Goal: Transaction & Acquisition: Purchase product/service

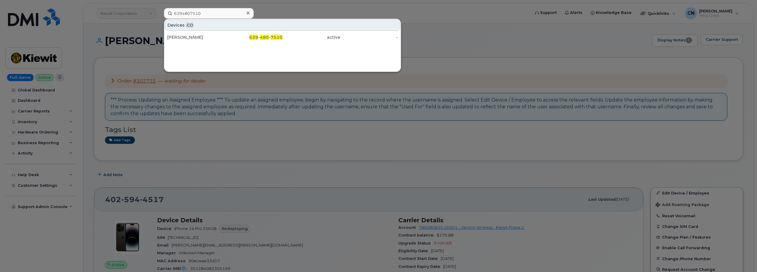
scroll to position [102, 0]
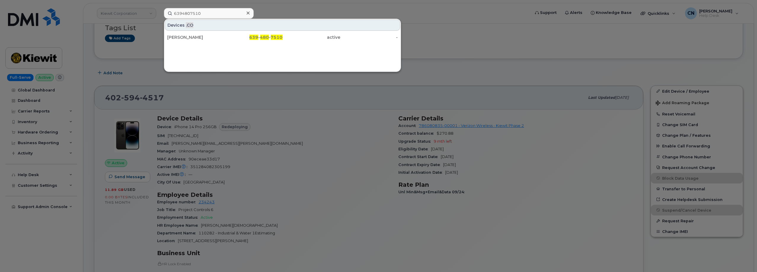
drag, startPoint x: 216, startPoint y: 15, endPoint x: 43, endPoint y: 22, distance: 173.1
click at [159, 19] on div "6394807510 Devices .CO Tyrell Knoblauch 639 - 480 - 7510 active -" at bounding box center [344, 13] width 371 height 11
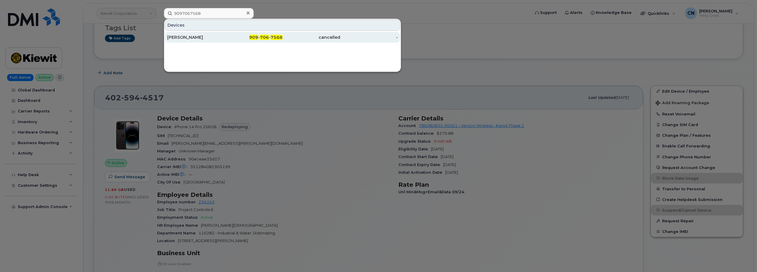
type input "9097067568"
click at [194, 39] on div "TIMOTHY STEARNS" at bounding box center [196, 37] width 58 height 6
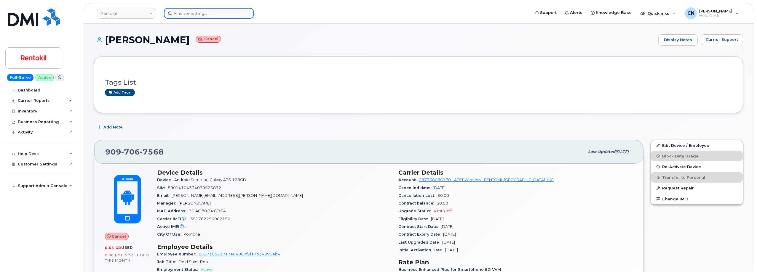
click at [217, 15] on input at bounding box center [209, 13] width 90 height 11
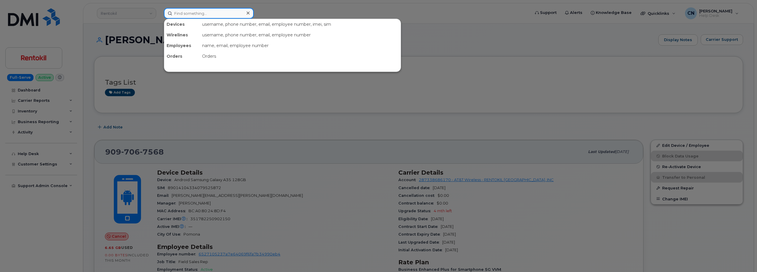
paste input "9097067568"
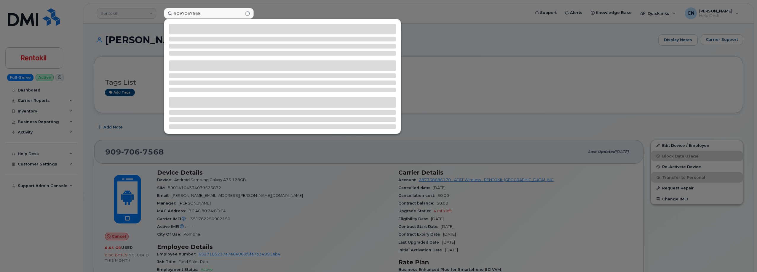
click at [465, 78] on div at bounding box center [378, 136] width 757 height 272
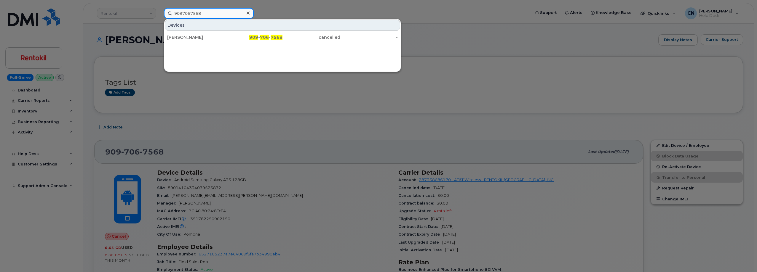
click at [195, 13] on input "9097067568" at bounding box center [209, 13] width 90 height 11
drag, startPoint x: 211, startPoint y: 13, endPoint x: 127, endPoint y: 12, distance: 83.5
click at [159, 12] on div "9097067568 Devices TIMOTHY STEARNS 909 - 706 - 7568 cancelled -" at bounding box center [344, 13] width 371 height 11
paste input "5059750809"
type input "5059750809"
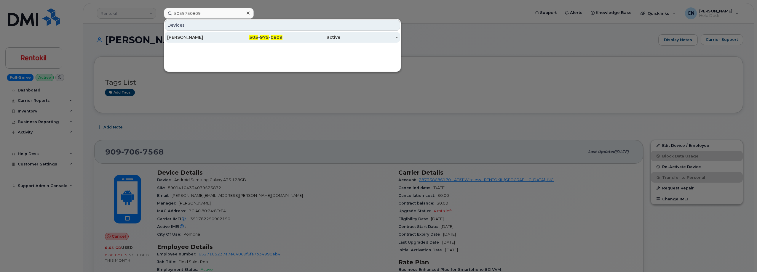
click at [194, 37] on div "[PERSON_NAME]" at bounding box center [196, 37] width 58 height 6
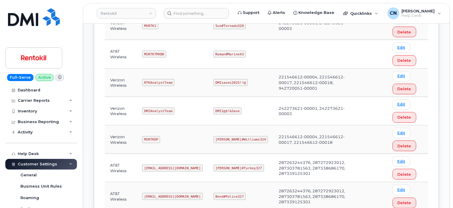
scroll to position [237, 0]
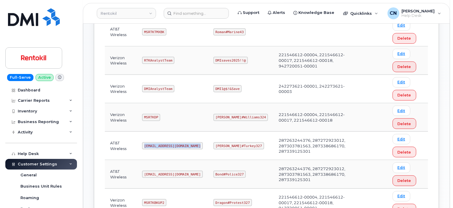
drag, startPoint x: 146, startPoint y: 144, endPoint x: 199, endPoint y: 145, distance: 53.0
click at [199, 145] on code "[EMAIL_ADDRESS][DOMAIN_NAME]" at bounding box center [172, 145] width 61 height 7
copy code "Ms-rentokil-backup@dminc.com"
drag, startPoint x: 215, startPoint y: 145, endPoint x: 370, endPoint y: 145, distance: 154.9
click at [252, 144] on td "George#Turkey327" at bounding box center [240, 146] width 65 height 28
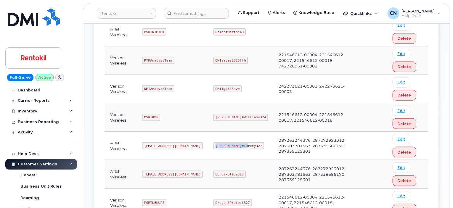
copy code "George#Turkey327"
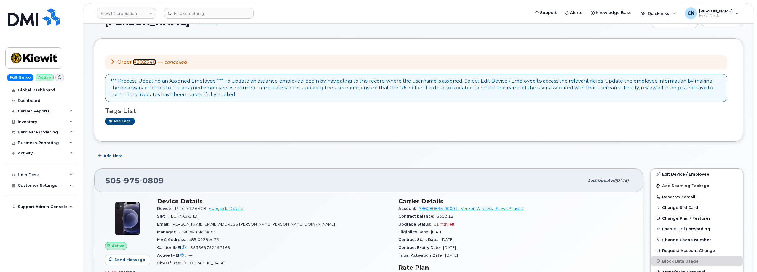
scroll to position [30, 0]
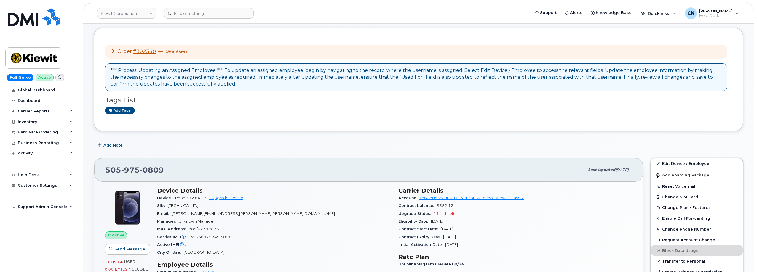
drag, startPoint x: 398, startPoint y: 207, endPoint x: 476, endPoint y: 235, distance: 83.0
copy section "Contract balance $352.12 Upgrade Status 11 mth left Eligibility Date Sep 30, 20…"
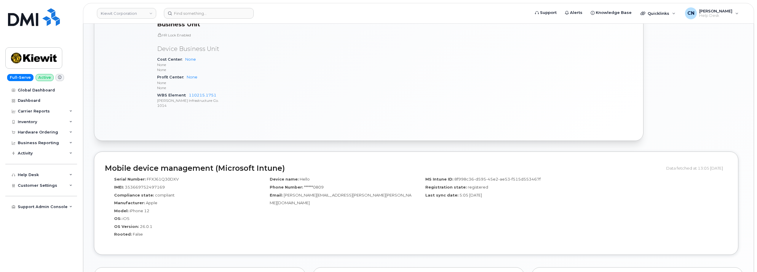
scroll to position [326, 0]
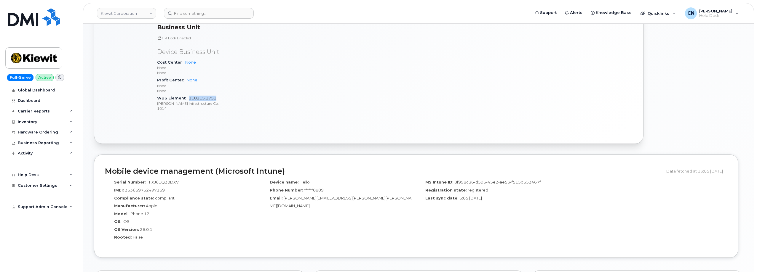
drag, startPoint x: 226, startPoint y: 96, endPoint x: 189, endPoint y: 98, distance: 36.8
click at [189, 98] on div "WBS Element 110215.1751 Kiewit Infrastructure Co. 1014" at bounding box center [274, 104] width 234 height 18
copy link "110215.1751"
click at [184, 13] on input at bounding box center [209, 13] width 90 height 11
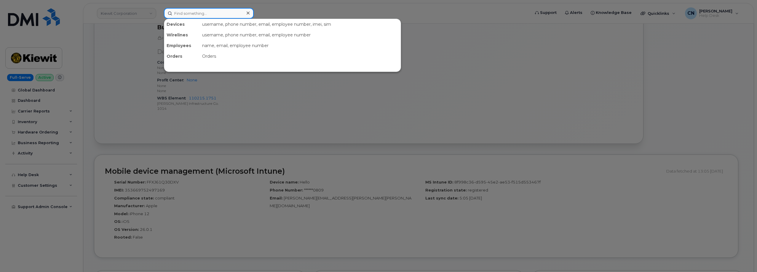
paste input "7074166682"
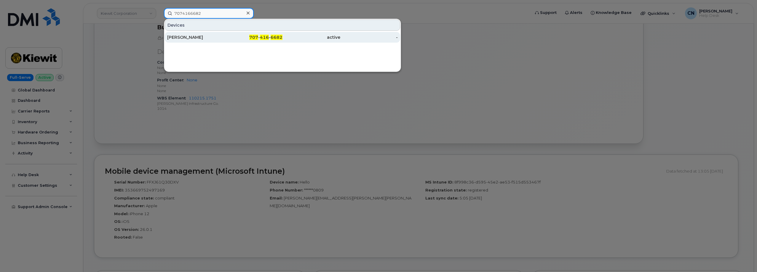
type input "7074166682"
click at [176, 34] on div "William Lewis" at bounding box center [196, 37] width 58 height 11
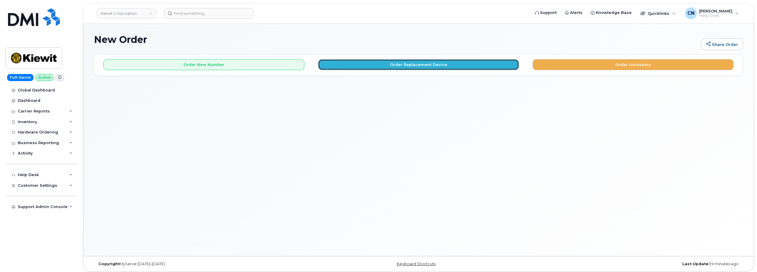
click at [364, 67] on button "Order Replacement Device" at bounding box center [418, 64] width 201 height 11
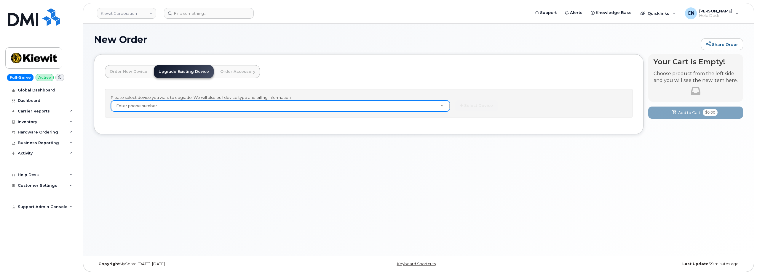
paste input "5059750809"
type input "5059750809"
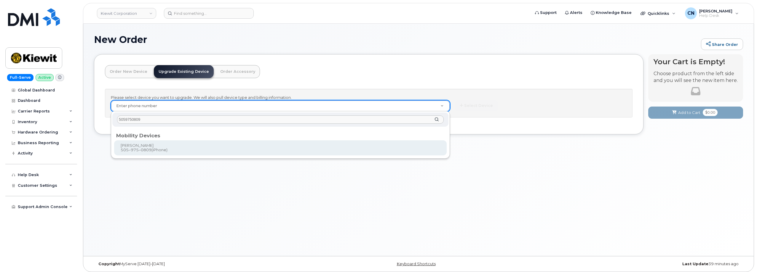
type input "5059750809"
type input "1169244"
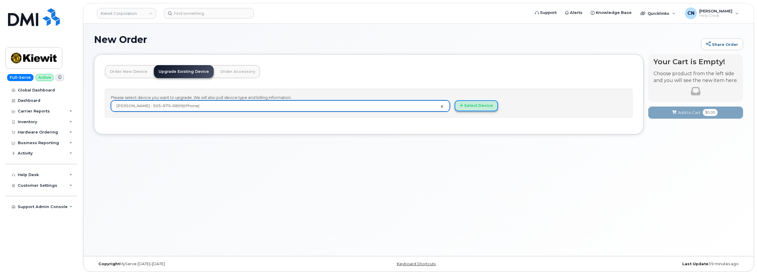
click at [463, 105] on icon "button" at bounding box center [460, 106] width 3 height 4
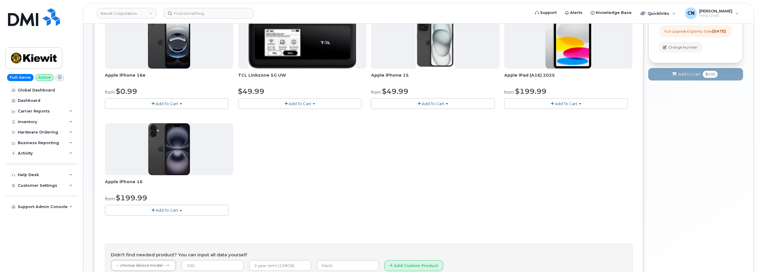
scroll to position [89, 0]
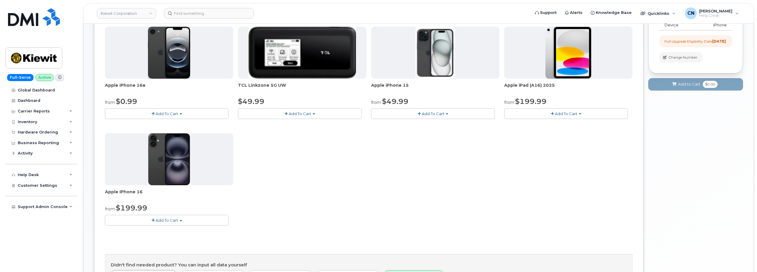
click at [161, 222] on span "Add To Cart" at bounding box center [167, 220] width 23 height 5
click at [149, 239] on link "$199.99 - 2 Year Upgrade (128GB)" at bounding box center [146, 238] width 80 height 7
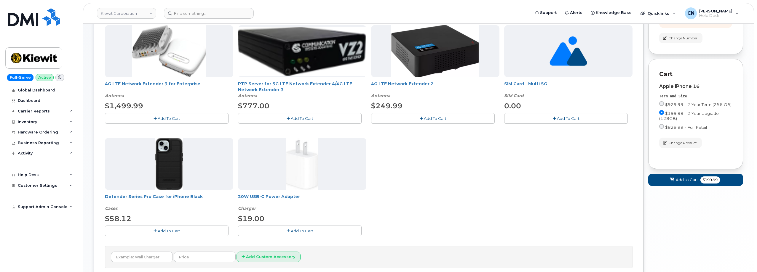
scroll to position [118, 0]
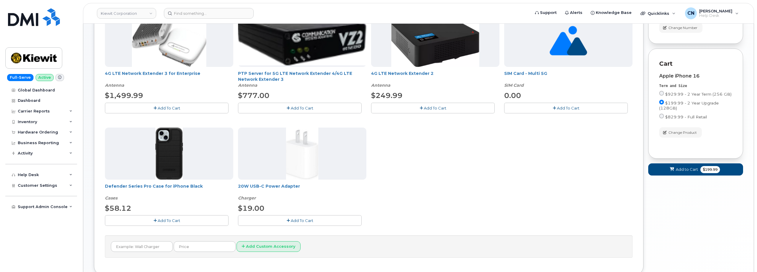
click at [294, 220] on span "Add To Cart" at bounding box center [302, 220] width 23 height 5
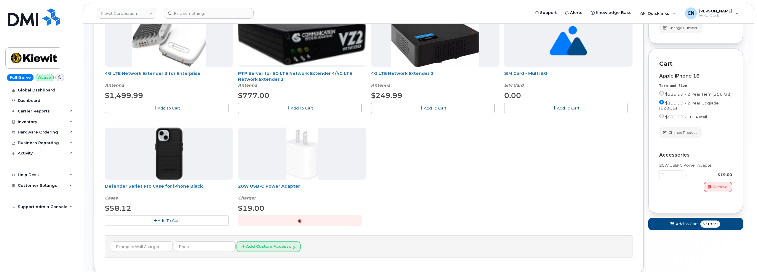
click at [180, 224] on button "Add To Cart" at bounding box center [167, 220] width 124 height 10
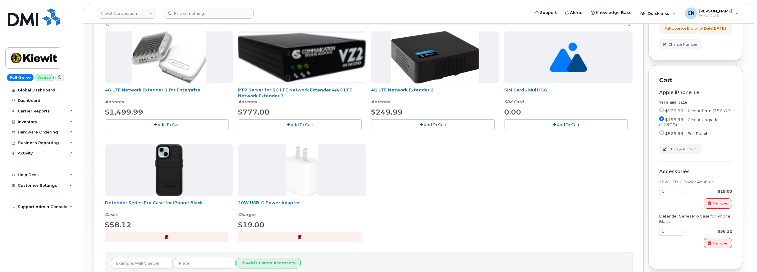
scroll to position [161, 0]
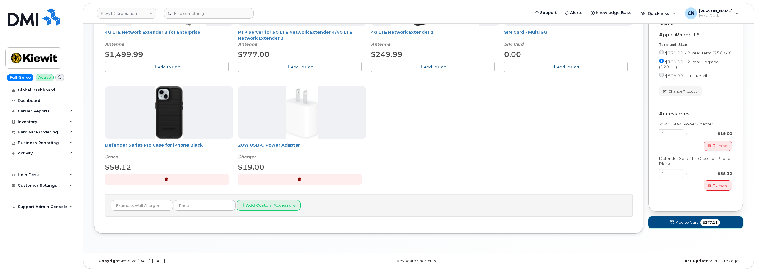
click at [671, 225] on icon at bounding box center [672, 223] width 4 height 4
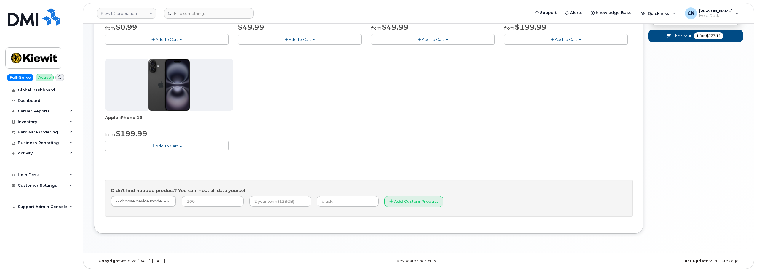
scroll to position [0, 0]
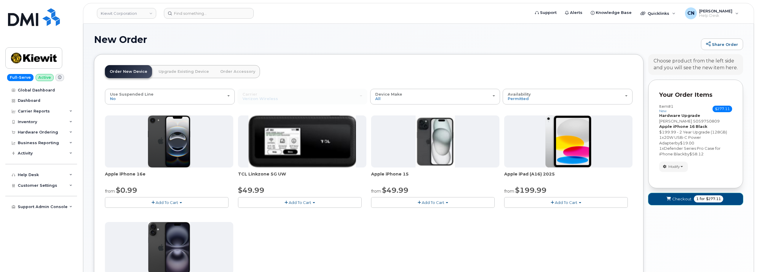
click at [682, 198] on span "Checkout" at bounding box center [681, 199] width 19 height 6
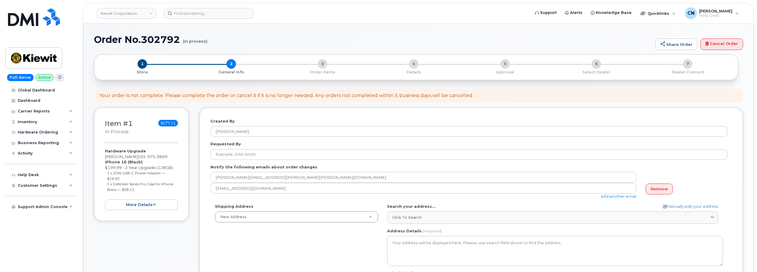
select select
drag, startPoint x: 105, startPoint y: 156, endPoint x: 124, endPoint y: 157, distance: 19.9
click at [124, 157] on div "Item #1 in process $277.11 Hardware Upgrade [PERSON_NAME] [PHONE_NUMBER] iPhone…" at bounding box center [141, 165] width 95 height 114
copy div "[PERSON_NAME]"
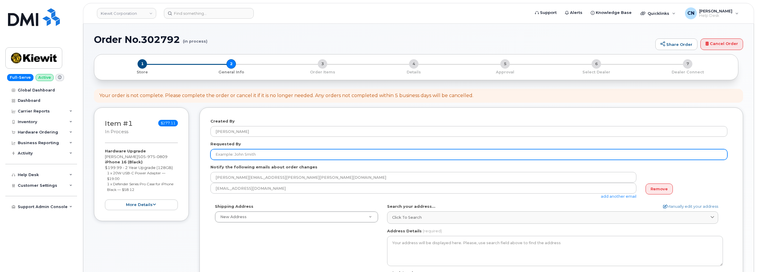
click at [247, 158] on input "Requested By" at bounding box center [468, 154] width 517 height 11
paste input "[PERSON_NAME]"
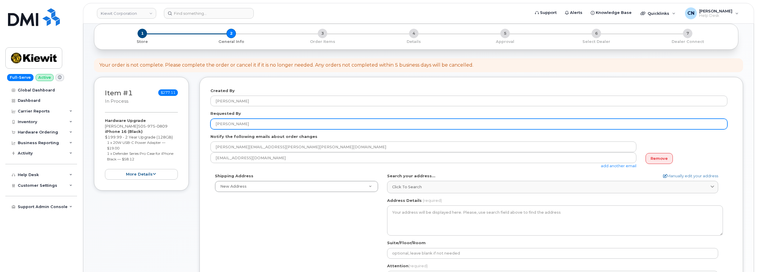
scroll to position [59, 0]
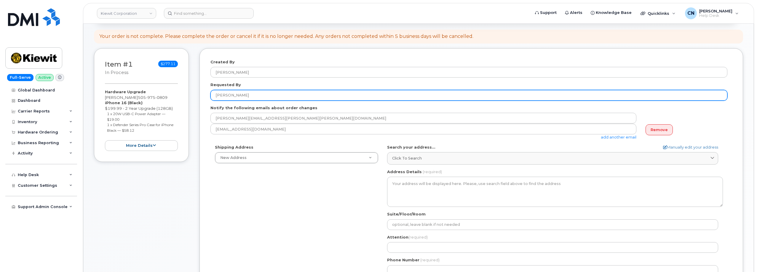
type input "[PERSON_NAME]"
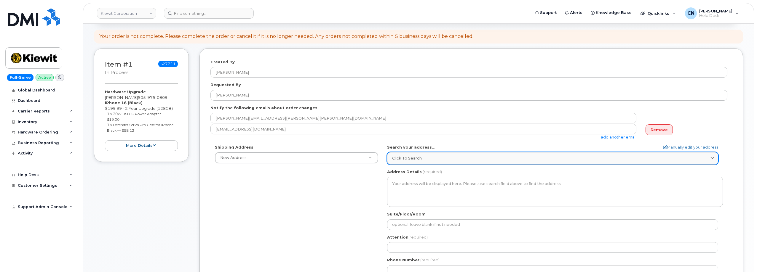
click at [439, 154] on link "Click to search" at bounding box center [552, 158] width 331 height 12
paste input "[STREET_ADDRESS]"
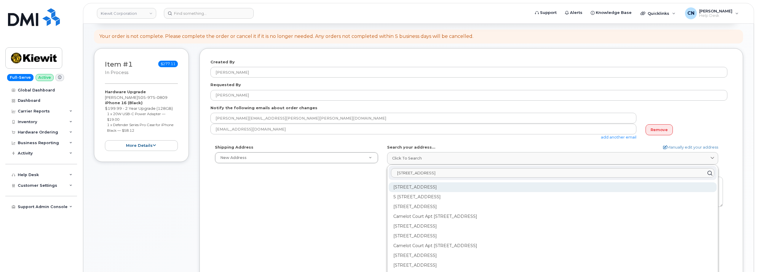
click at [434, 189] on div "4502 S 60th St Omaha NE 68117" at bounding box center [552, 187] width 328 height 10
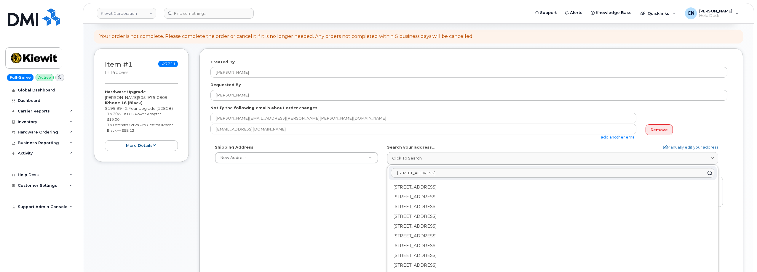
click at [339, 205] on div "Shipping Address New Address New Address 1550 Mike Fahey Steet 105 Mitchell Rd …" at bounding box center [468, 213] width 517 height 136
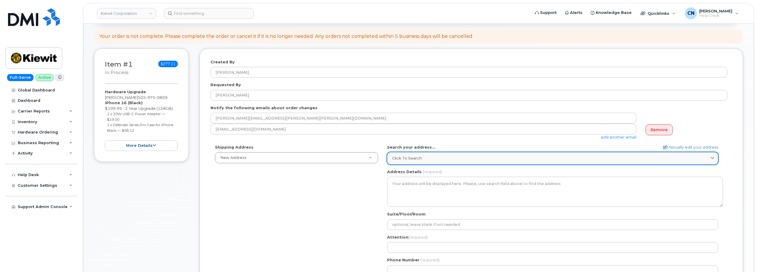
click at [427, 158] on div "Click to search" at bounding box center [552, 159] width 321 height 6
paste input "[STREET_ADDRESS]"
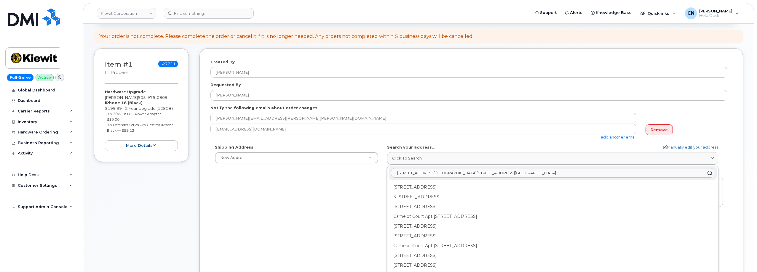
drag, startPoint x: 574, startPoint y: 172, endPoint x: 393, endPoint y: 169, distance: 181.6
click at [393, 169] on input "4004 south 60th st, Omaha, NE, 68117, USA4004 south 60th st, Omaha, NE, 68117, …" at bounding box center [552, 173] width 323 height 9
paste input "text"
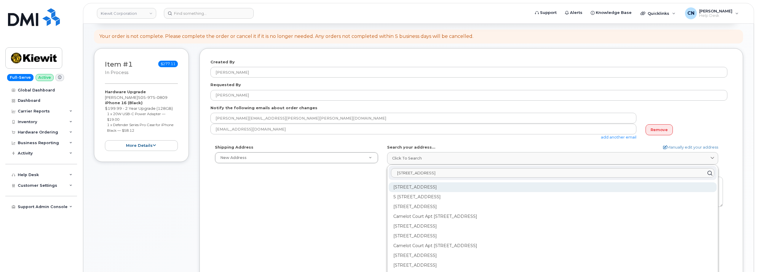
click at [404, 183] on div "4502 S 60th St Omaha NE 68117" at bounding box center [552, 187] width 328 height 10
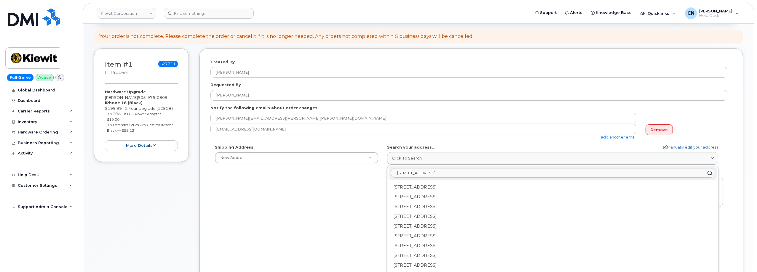
click at [361, 185] on div "Shipping Address New Address New Address 1550 Mike Fahey Steet 105 Mitchell Rd …" at bounding box center [468, 213] width 517 height 136
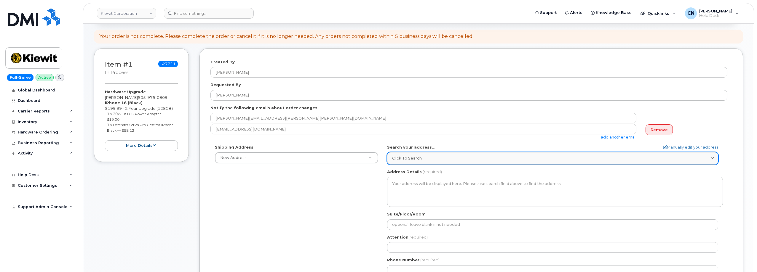
click at [419, 160] on span "Click to search" at bounding box center [407, 159] width 30 height 6
paste input "[STREET_ADDRESS]"
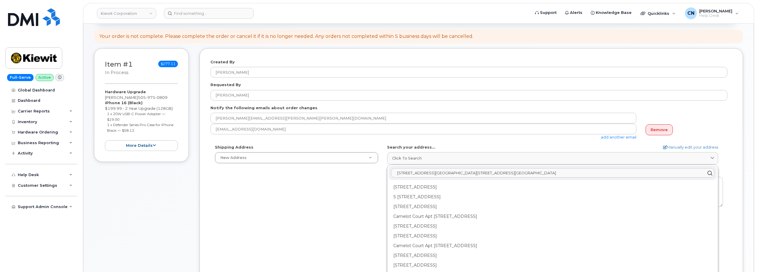
drag, startPoint x: 582, startPoint y: 171, endPoint x: 337, endPoint y: 179, distance: 244.8
click at [337, 179] on div "Shipping Address New Address New Address 1550 Mike Fahey Steet 105 Mitchell Rd …" at bounding box center [468, 213] width 517 height 136
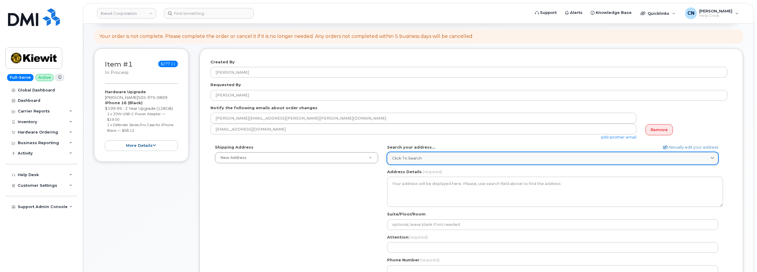
click at [436, 156] on div "Click to search" at bounding box center [552, 159] width 321 height 6
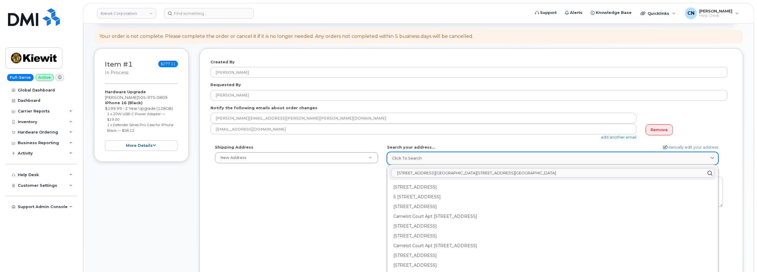
paste input "text"
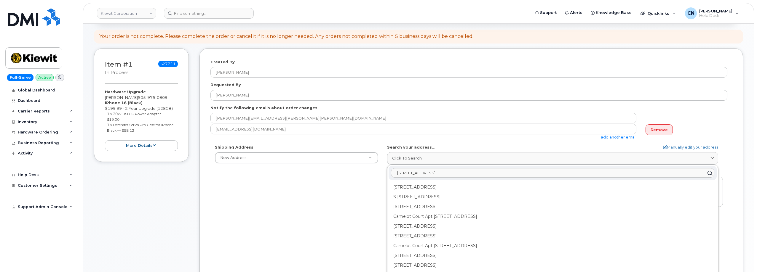
type input "[STREET_ADDRESS]"
click at [358, 190] on div "Shipping Address New Address New Address 1550 Mike Fahey Steet 105 Mitchell Rd …" at bounding box center [468, 213] width 517 height 136
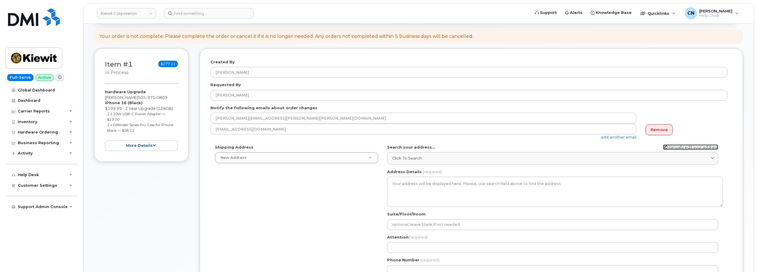
click at [677, 147] on link "Manually edit your address" at bounding box center [690, 148] width 55 height 6
select select
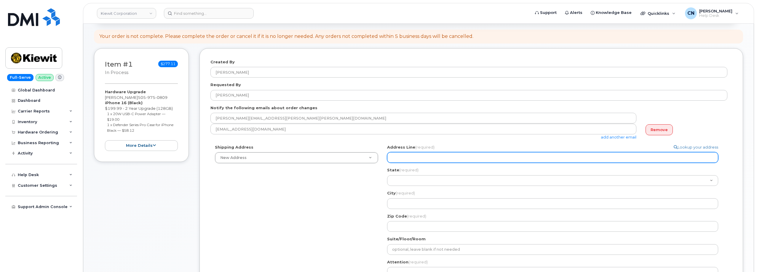
click at [417, 161] on input "Address Line (required)" at bounding box center [552, 157] width 331 height 11
paste input "[STREET_ADDRESS]"
select select
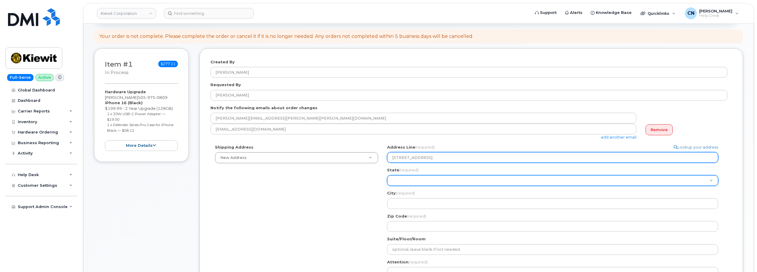
type input "4004 south 60th st, Omaha, NE, 68117, USA"
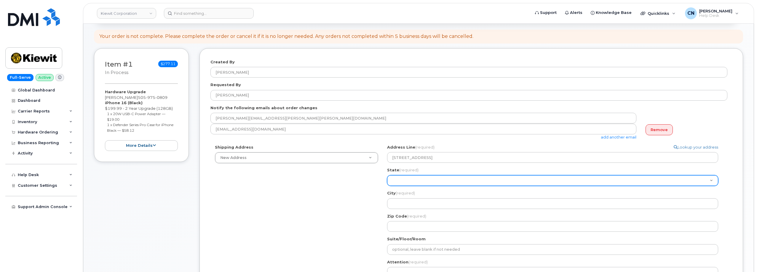
click at [405, 180] on select "Alabama Alaska American Samoa Arizona Arkansas California Colorado Connecticut …" at bounding box center [552, 180] width 331 height 11
select select "NE"
click at [387, 175] on select "Alabama Alaska American Samoa Arizona Arkansas California Colorado Connecticut …" at bounding box center [552, 180] width 331 height 11
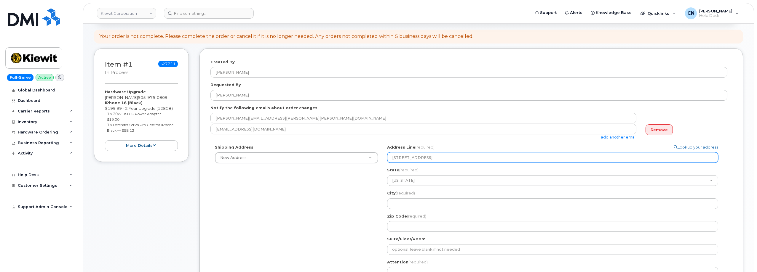
click at [435, 156] on input "4004 south 60th st, Omaha, NE, 68117, USA" at bounding box center [552, 157] width 331 height 11
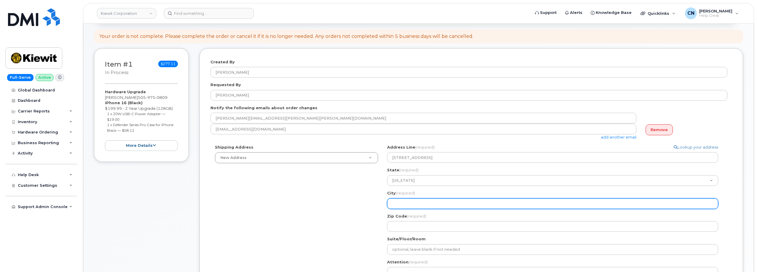
click at [418, 209] on input "City (required)" at bounding box center [552, 203] width 331 height 11
paste input "Omaha"
select select
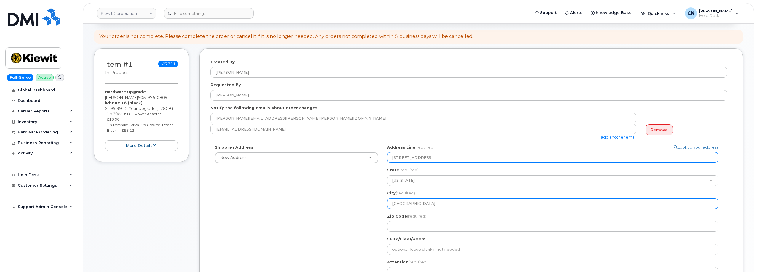
type input "Omaha"
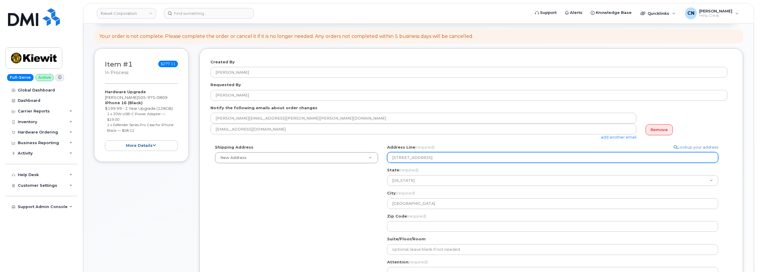
click at [457, 161] on input "4004 south 60th st, Omaha, NE, 68117, USA" at bounding box center [552, 157] width 331 height 11
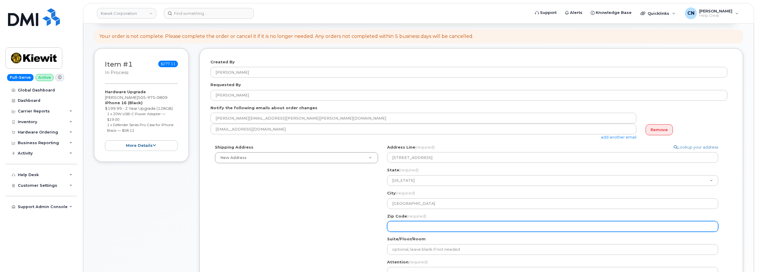
click at [419, 226] on input "Zip Code (required)" at bounding box center [552, 226] width 331 height 11
paste input "68117"
select select
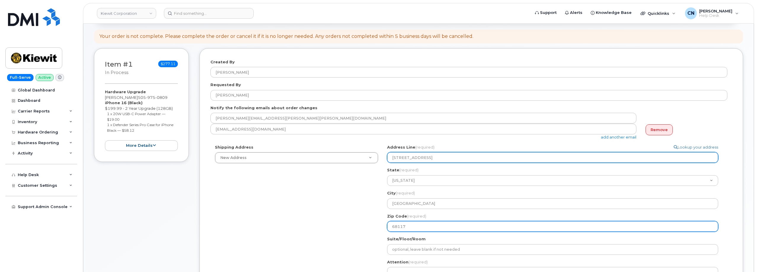
type input "68117"
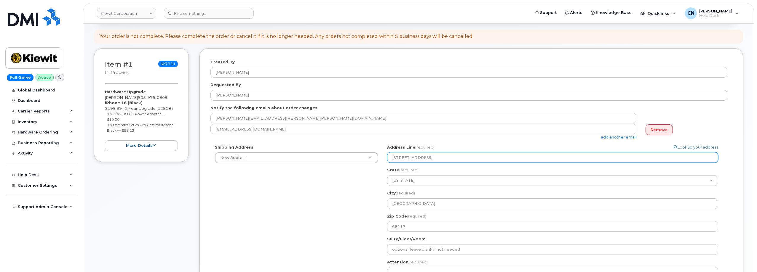
drag, startPoint x: 431, startPoint y: 157, endPoint x: 502, endPoint y: 157, distance: 71.4
click at [502, 157] on input "4004 south 60th st, Omaha, NE, 68117, USA" at bounding box center [552, 157] width 331 height 11
select select
type input "4004 south 60th st,"
select select
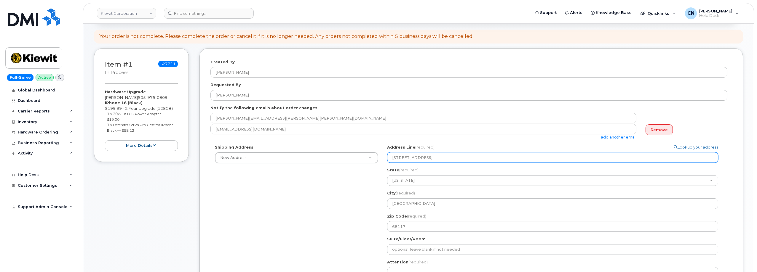
type input "4004 south 60th st"
select select
type input "4004 south 60th s"
select select
type input "4004 south 60th"
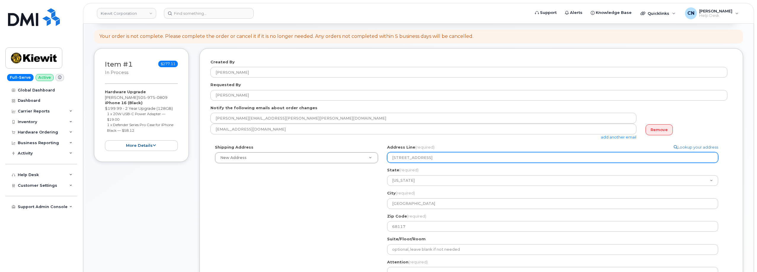
select select
type input "4004 south 60th S"
select select
type input "4004 south 60th ST"
select select
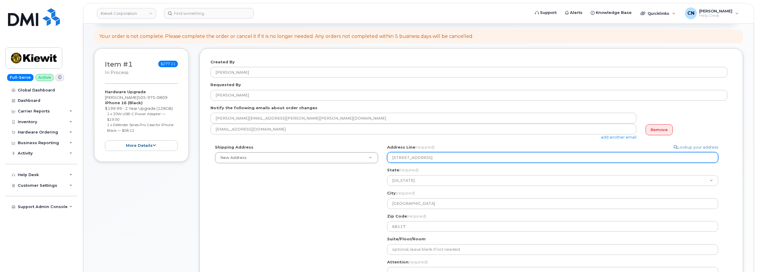
type input "4004 outh 60th ST"
select select
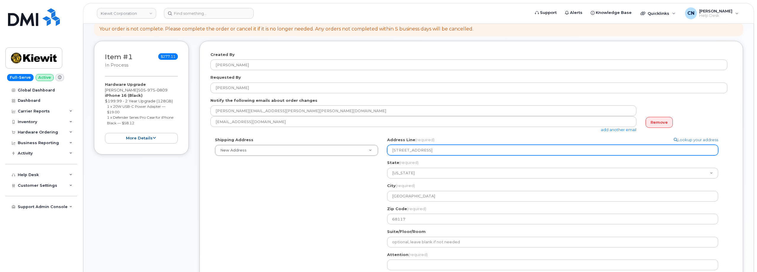
scroll to position [89, 0]
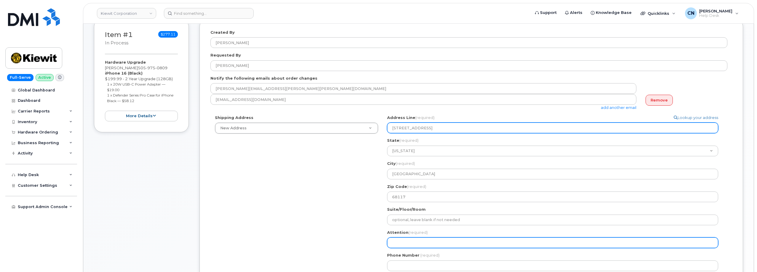
type input "4004 South 60th ST"
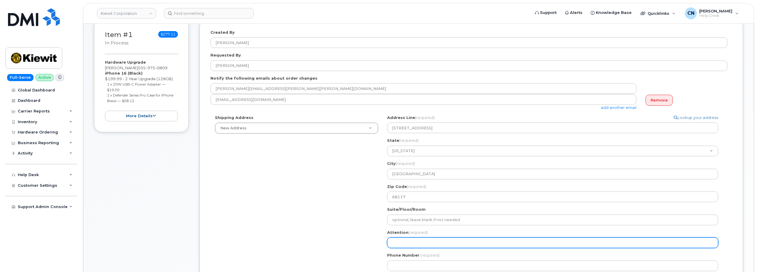
click at [399, 243] on input "Attention (required)" at bounding box center [552, 243] width 331 height 11
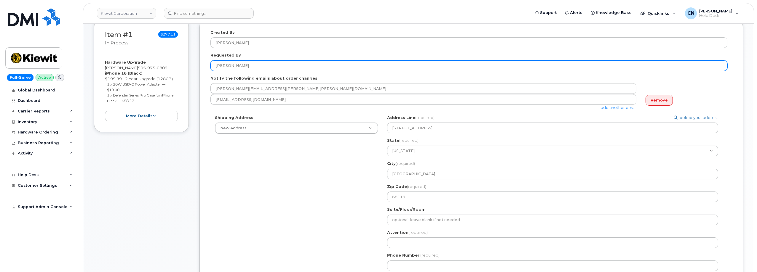
drag, startPoint x: 248, startPoint y: 65, endPoint x: 201, endPoint y: 65, distance: 47.4
click at [198, 63] on div "Item #1 in process $277.11 Hardware Upgrade Erin Duffy 505 975 0809 iPhone 16 (…" at bounding box center [418, 165] width 649 height 292
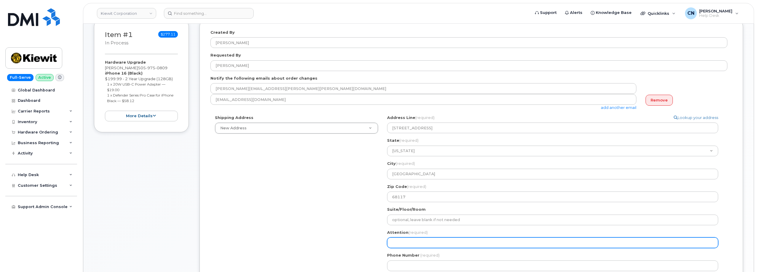
click at [410, 243] on input "Attention (required)" at bounding box center [552, 243] width 331 height 11
paste input "[PERSON_NAME]"
select select
type input "[PERSON_NAME]"
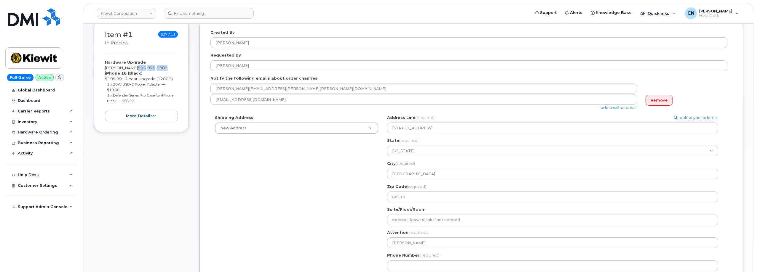
drag, startPoint x: 126, startPoint y: 69, endPoint x: 160, endPoint y: 69, distance: 34.4
click at [160, 69] on div "Hardware Upgrade Erin Duffy 505 975 0809 iPhone 16 (Black) $199.99 - 2 Year Upg…" at bounding box center [141, 91] width 73 height 62
copy span "505 975 0809"
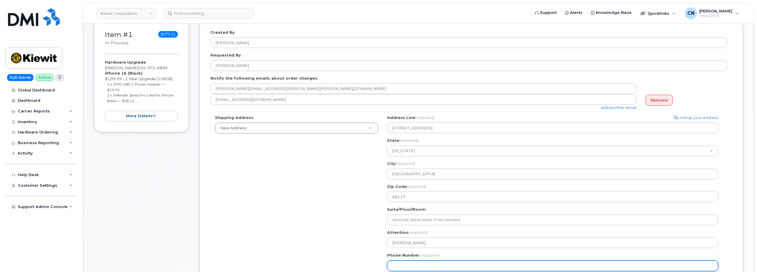
click at [460, 265] on input "Phone Number" at bounding box center [552, 266] width 331 height 11
paste input "5059750809"
select select
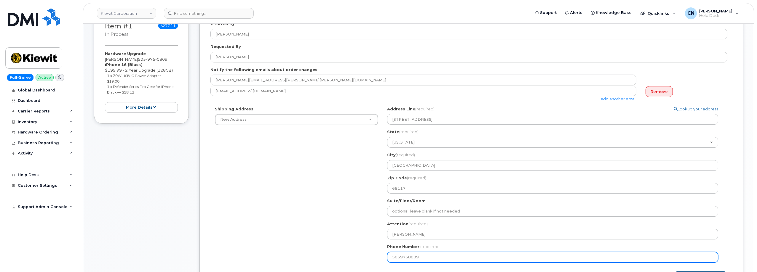
scroll to position [148, 0]
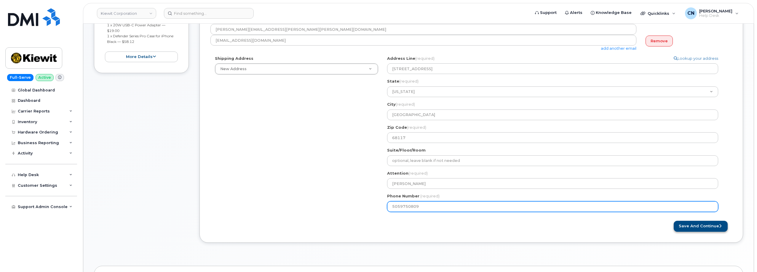
type input "5059750809"
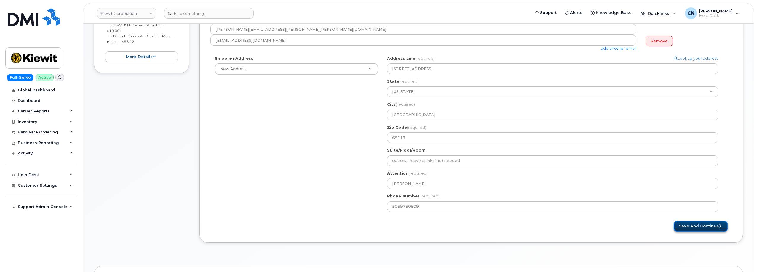
click at [694, 228] on button "Save and Continue" at bounding box center [700, 226] width 54 height 11
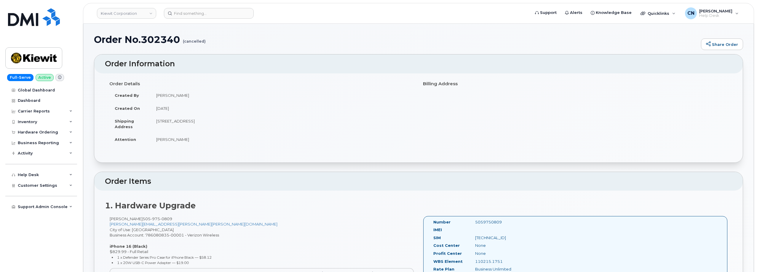
drag, startPoint x: 157, startPoint y: 122, endPoint x: 247, endPoint y: 121, distance: 89.8
click at [247, 121] on td "[STREET_ADDRESS]" at bounding box center [282, 124] width 263 height 18
copy td "[STREET_ADDRESS]"
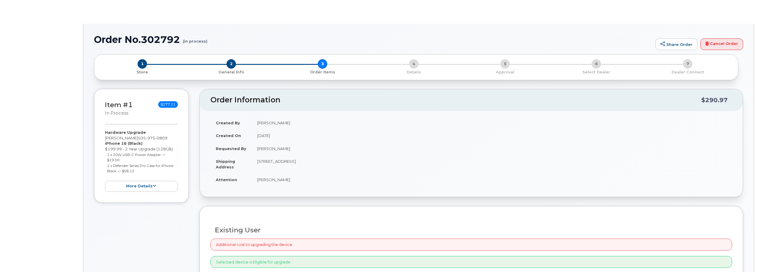
type input "[PERSON_NAME]"
radio input "true"
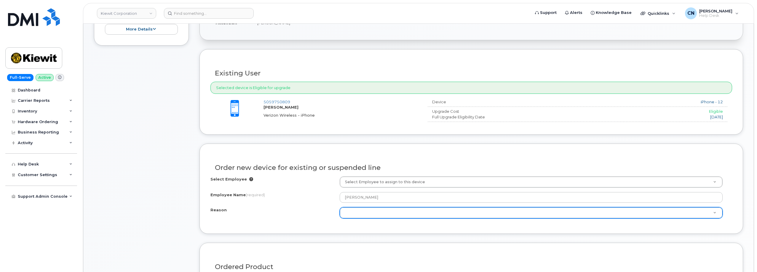
scroll to position [178, 0]
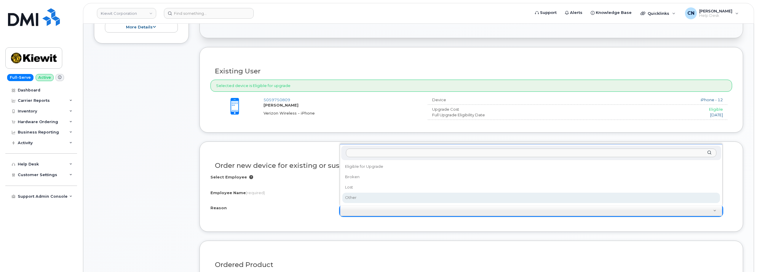
drag, startPoint x: 363, startPoint y: 201, endPoint x: 360, endPoint y: 214, distance: 13.3
select select "other"
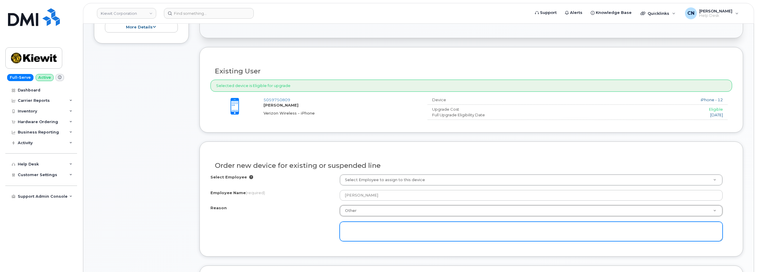
click at [359, 222] on textarea at bounding box center [531, 232] width 383 height 20
type textarea "R"
paste textarea "Contract balance $352.12 Upgrade Status 11 mth left Eligibility Date Sep 30, 20…"
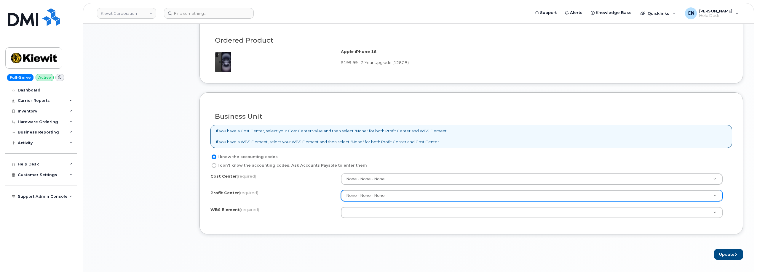
scroll to position [474, 0]
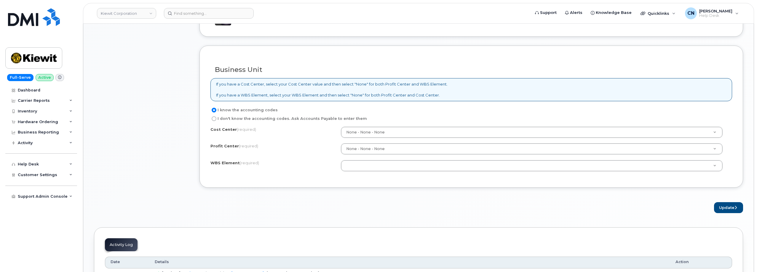
type textarea "iPhone 12 warranty expired September 12, 2023 User had phone over 3 years No lo…"
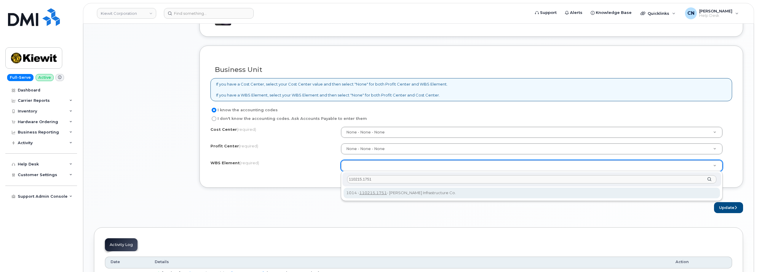
type input "110215.1751"
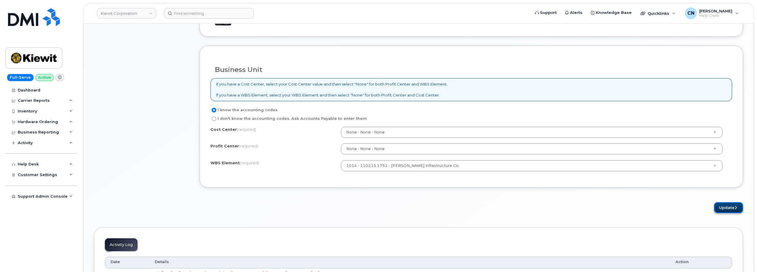
click at [720, 205] on button "Update" at bounding box center [728, 207] width 29 height 11
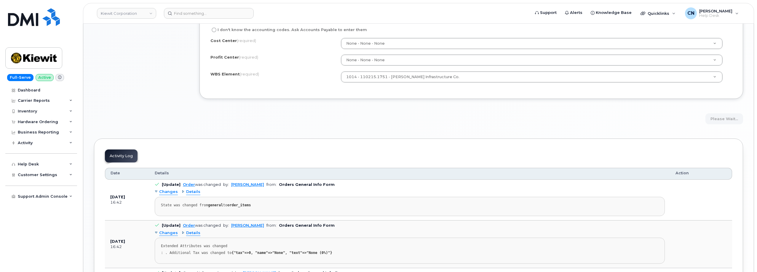
scroll to position [414, 0]
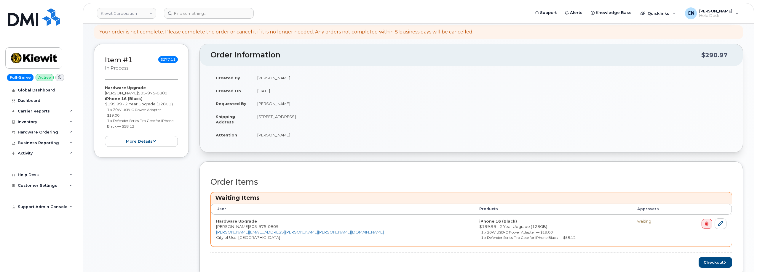
scroll to position [207, 0]
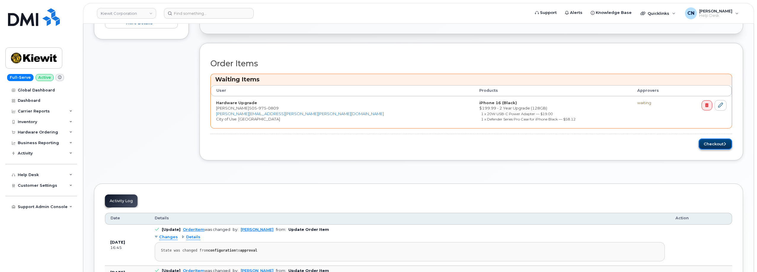
click at [720, 142] on button "Checkout" at bounding box center [714, 144] width 33 height 11
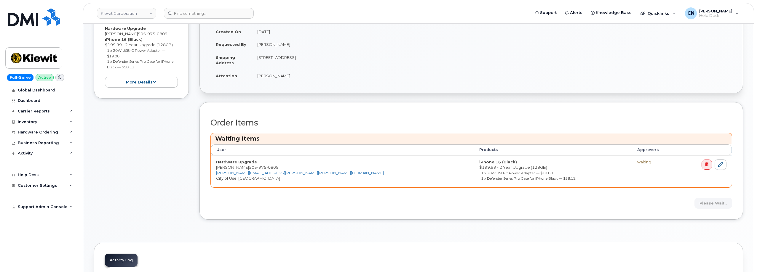
scroll to position [148, 0]
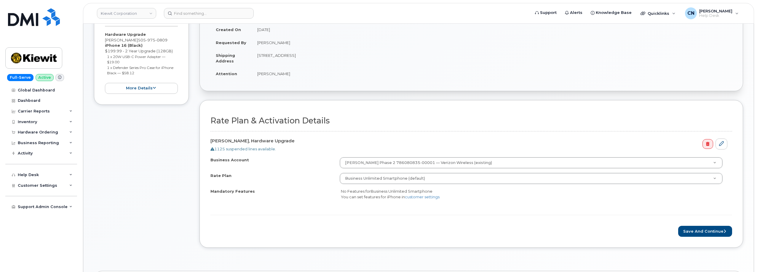
scroll to position [118, 0]
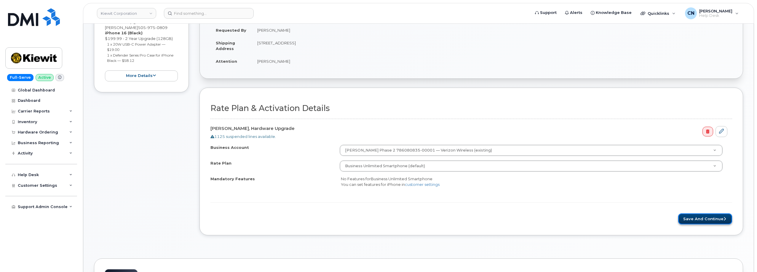
click at [695, 221] on button "Save and Continue" at bounding box center [705, 219] width 54 height 11
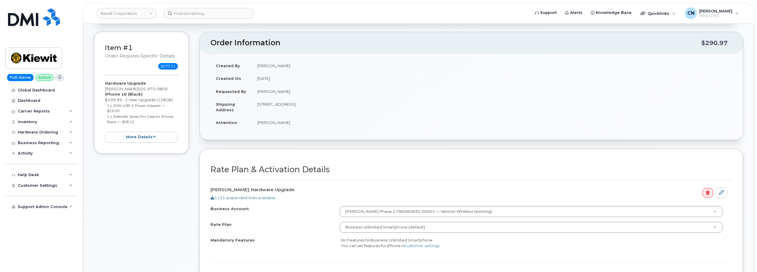
scroll to position [0, 0]
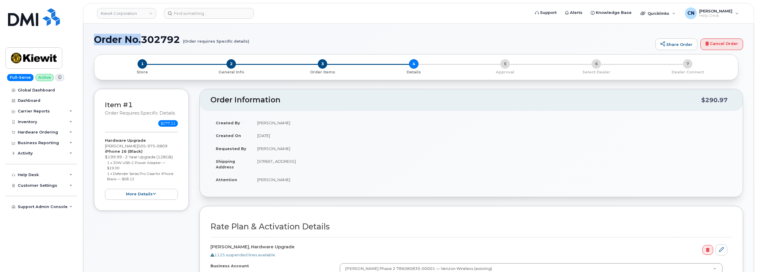
drag, startPoint x: 93, startPoint y: 39, endPoint x: 143, endPoint y: 39, distance: 50.4
click at [136, 39] on h1 "Order No.302792 (Order requires Specific details)" at bounding box center [373, 39] width 558 height 10
click at [100, 44] on h1 "Order No.302792 (Order requires Specific details)" at bounding box center [373, 39] width 558 height 10
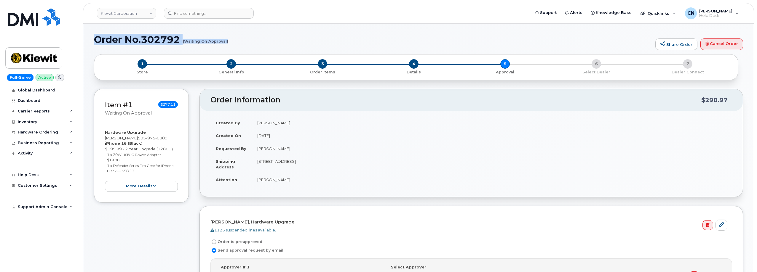
drag, startPoint x: 94, startPoint y: 41, endPoint x: 228, endPoint y: 42, distance: 133.3
click at [228, 42] on h1 "Order No.302792 (Waiting On Approval)" at bounding box center [373, 39] width 558 height 10
copy h1 "Order No.302792 (Waiting On Approval)"
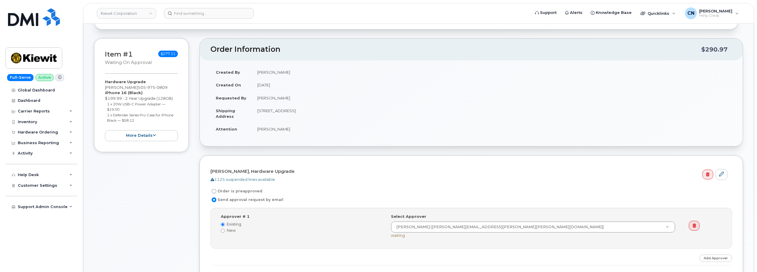
scroll to position [118, 0]
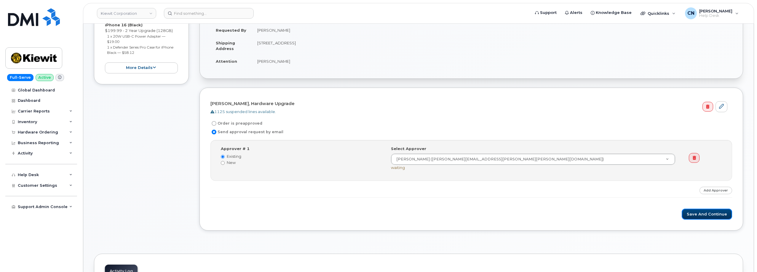
drag, startPoint x: 696, startPoint y: 215, endPoint x: 627, endPoint y: 201, distance: 69.8
click at [696, 214] on button "Save and Continue" at bounding box center [706, 214] width 50 height 11
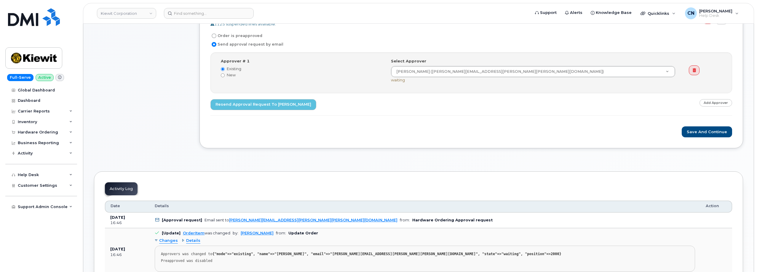
scroll to position [296, 0]
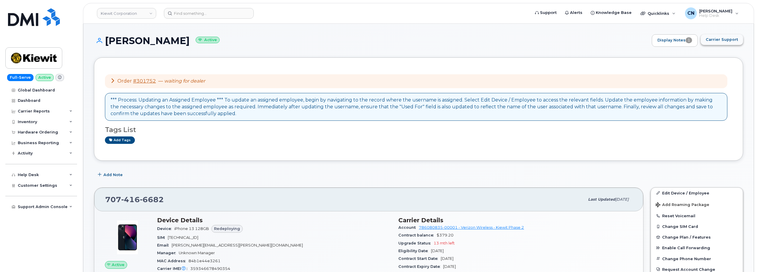
click at [708, 39] on span "Carrier Support" at bounding box center [721, 40] width 32 height 6
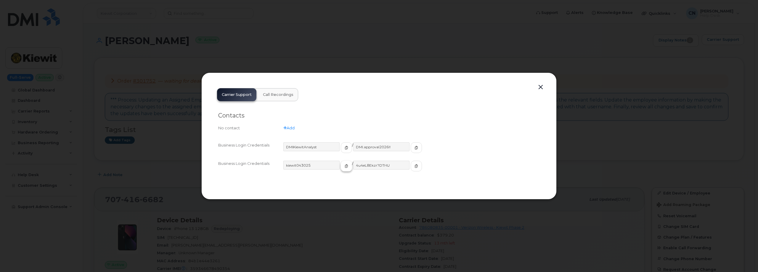
click at [344, 164] on span "button" at bounding box center [346, 166] width 5 height 5
click at [414, 167] on span "button" at bounding box center [416, 166] width 5 height 5
